Goal: Task Accomplishment & Management: Complete application form

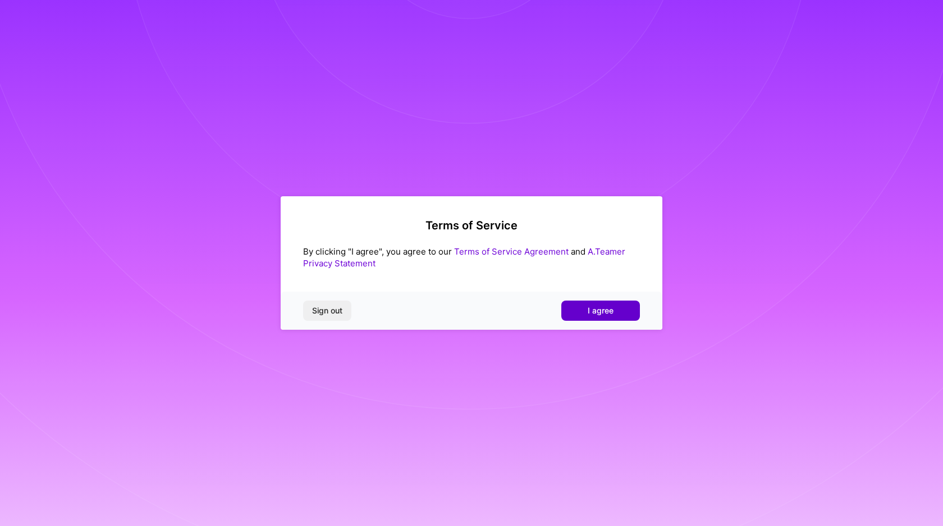
click at [612, 312] on span "I agree" at bounding box center [601, 310] width 26 height 11
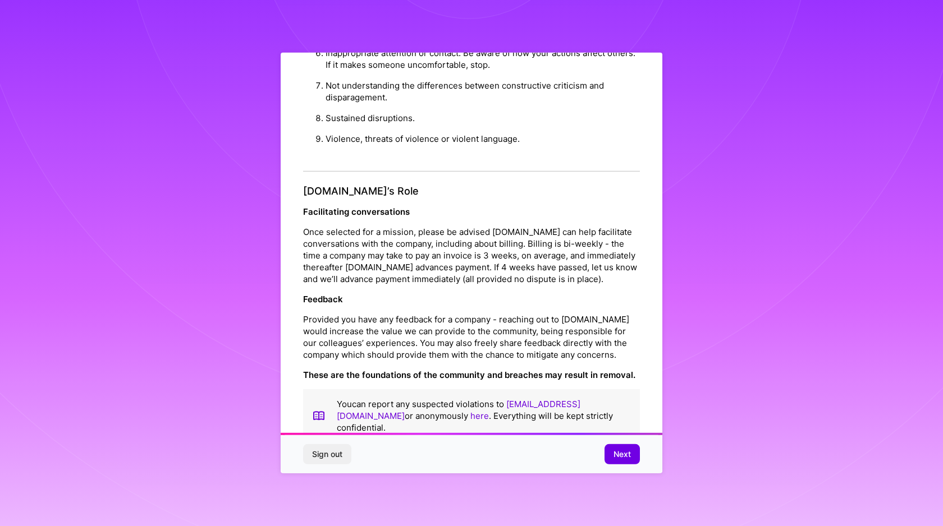
scroll to position [1119, 0]
click at [609, 452] on button "Next" at bounding box center [621, 455] width 35 height 20
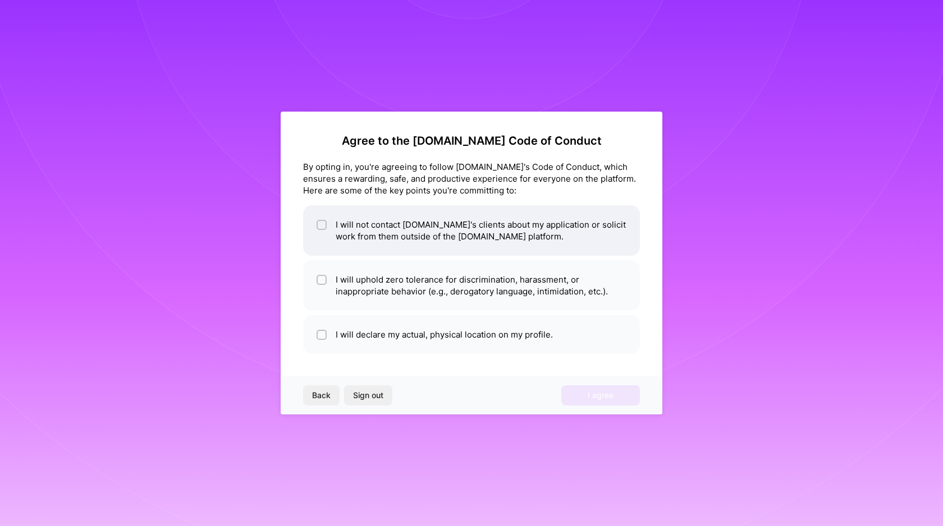
click at [562, 245] on li "I will not contact [DOMAIN_NAME]'s clients about my application or solicit work…" at bounding box center [471, 230] width 337 height 51
checkbox input "true"
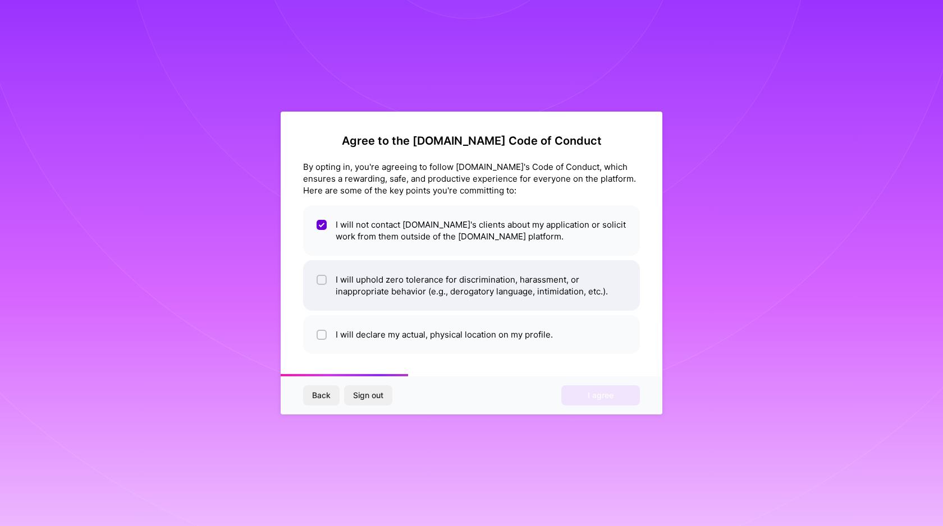
click at [550, 276] on li "I will uphold zero tolerance for discrimination, harassment, or inappropriate b…" at bounding box center [471, 285] width 337 height 51
checkbox input "true"
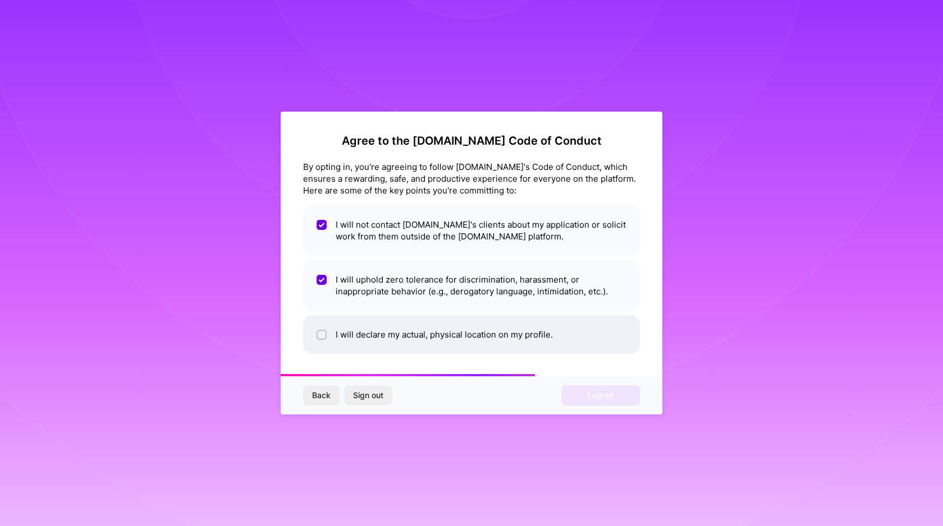
click at [535, 333] on li "I will declare my actual, physical location on my profile." at bounding box center [471, 334] width 337 height 39
checkbox input "true"
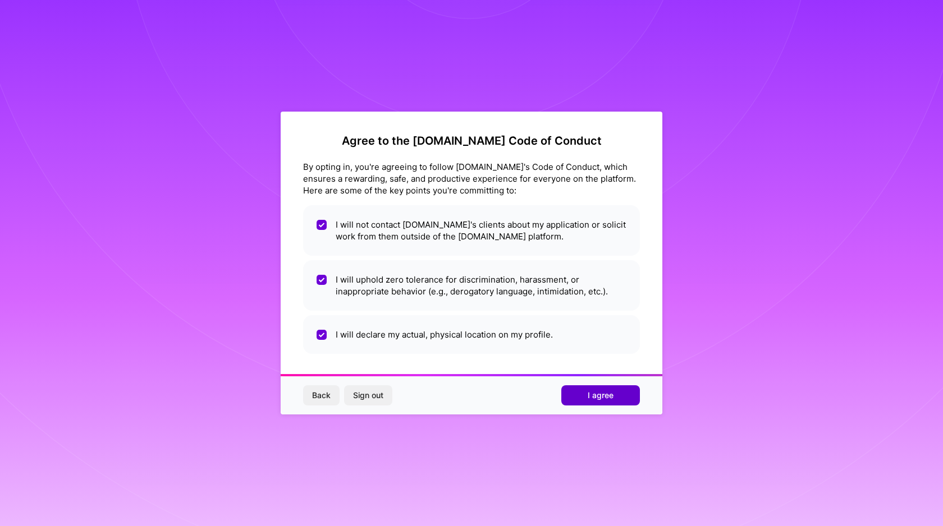
click at [574, 387] on button "I agree" at bounding box center [600, 396] width 79 height 20
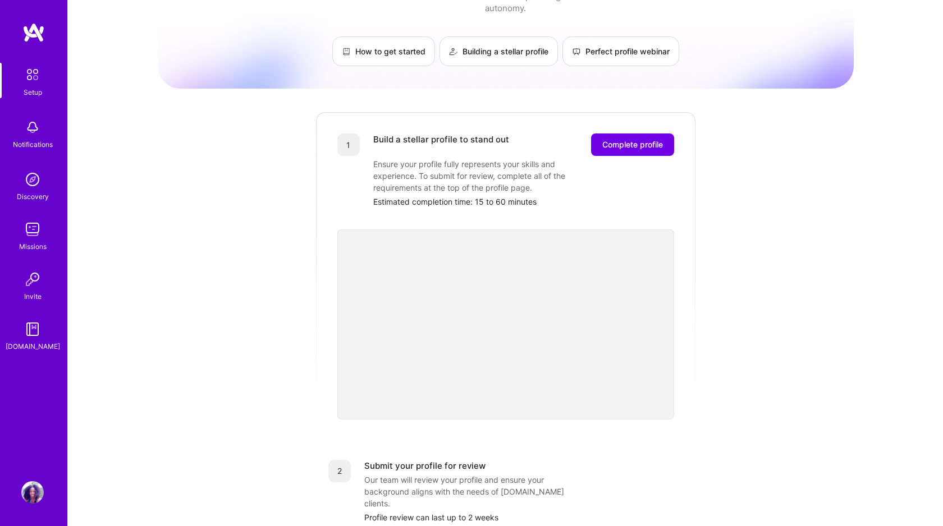
scroll to position [59, 0]
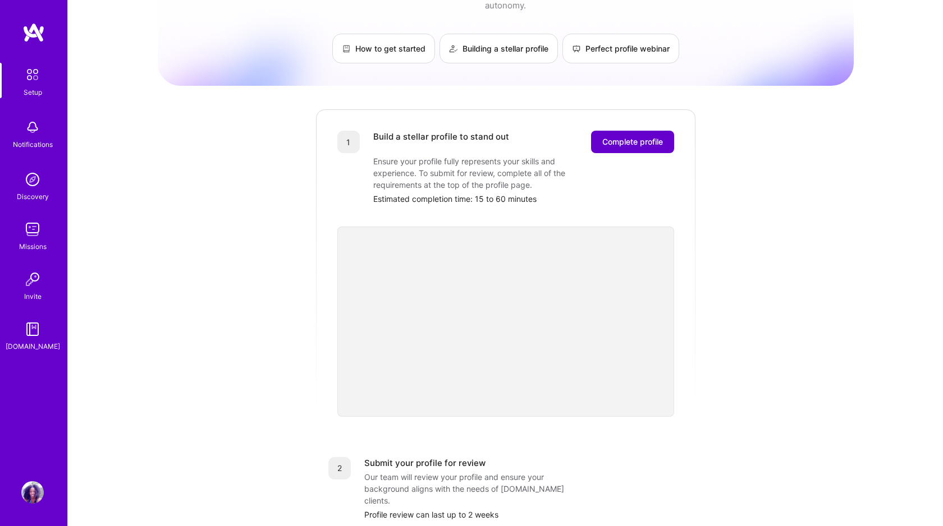
click at [648, 131] on button "Complete profile" at bounding box center [632, 142] width 83 height 22
